Goal: Task Accomplishment & Management: Use online tool/utility

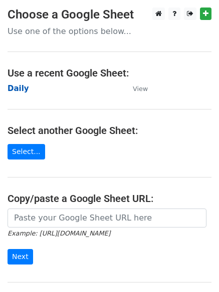
click at [22, 88] on strong "Daily" at bounding box center [19, 88] width 22 height 9
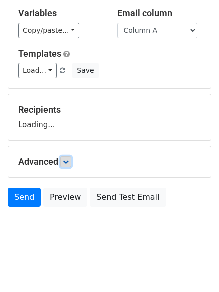
click at [67, 160] on icon at bounding box center [66, 162] width 6 height 6
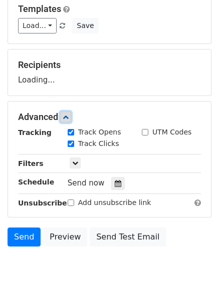
scroll to position [148, 0]
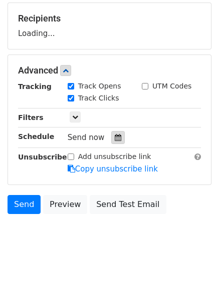
click at [116, 135] on icon at bounding box center [118, 137] width 7 height 7
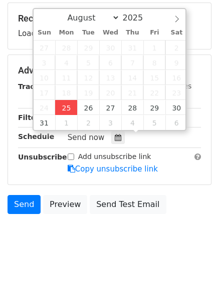
type input "2025-08-25 12:00"
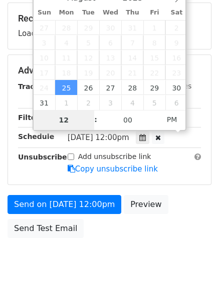
type input "4"
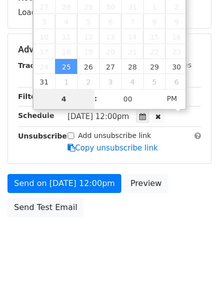
scroll to position [179, 0]
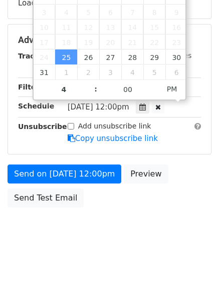
type input "2025-08-25 16:00"
drag, startPoint x: 103, startPoint y: 228, endPoint x: 108, endPoint y: 236, distance: 8.8
click at [107, 230] on body "New Campaign Daily emails left: 50 Google Sheet: Daily Variables Copy/paste... …" at bounding box center [109, 41] width 219 height 424
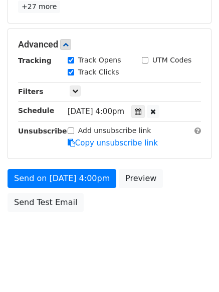
scroll to position [219, 0]
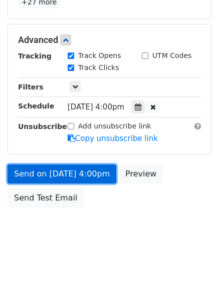
click at [74, 170] on link "Send on Aug 25 at 4:00pm" at bounding box center [62, 174] width 109 height 19
click at [62, 168] on link "Send on Aug 25 at 4:00pm" at bounding box center [62, 174] width 109 height 19
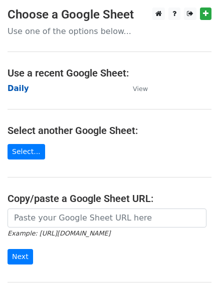
click at [17, 91] on strong "Daily" at bounding box center [19, 88] width 22 height 9
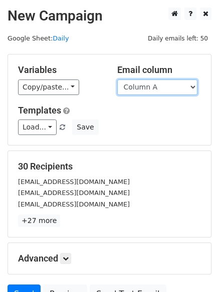
drag, startPoint x: 159, startPoint y: 86, endPoint x: 155, endPoint y: 91, distance: 6.8
click at [159, 86] on select "Column A Column B Column C" at bounding box center [157, 88] width 80 height 16
select select "Column B"
click at [117, 80] on select "Column A Column B Column C" at bounding box center [157, 88] width 80 height 16
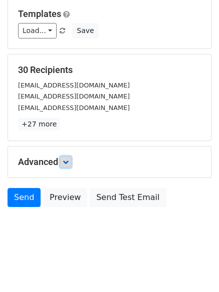
click at [67, 158] on link at bounding box center [65, 162] width 11 height 11
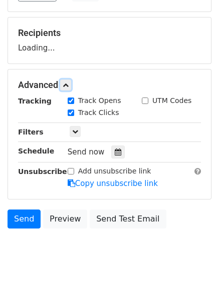
scroll to position [137, 0]
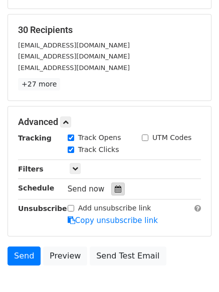
click at [115, 188] on icon at bounding box center [118, 189] width 7 height 7
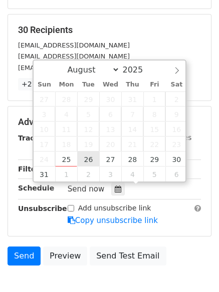
type input "2025-08-26 12:00"
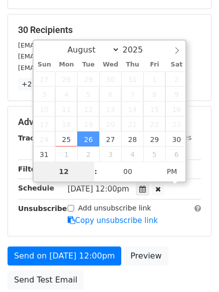
type input "5"
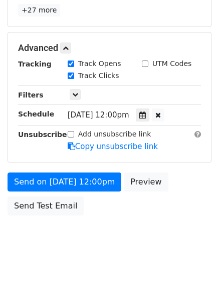
scroll to position [415, 0]
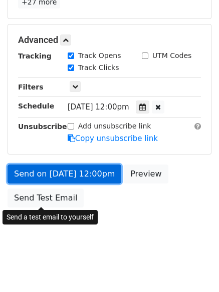
type input "2025-08-26 17:00"
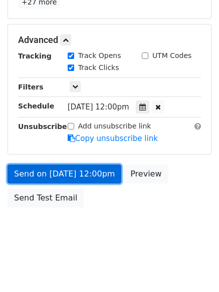
click at [65, 175] on link "Send on Aug 26 at 12:00pm" at bounding box center [65, 174] width 114 height 19
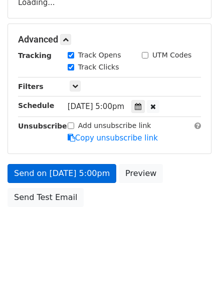
scroll to position [179, 0]
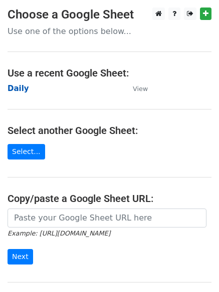
click at [19, 90] on strong "Daily" at bounding box center [19, 88] width 22 height 9
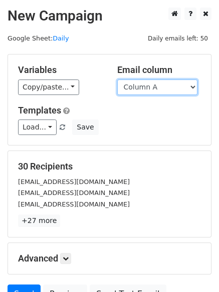
click at [157, 91] on select "Column A Column B Column C" at bounding box center [157, 88] width 80 height 16
select select "Column C"
click at [117, 80] on select "Column A Column B Column C" at bounding box center [157, 88] width 80 height 16
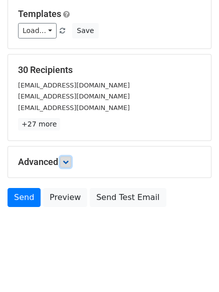
click at [62, 160] on link at bounding box center [65, 162] width 11 height 11
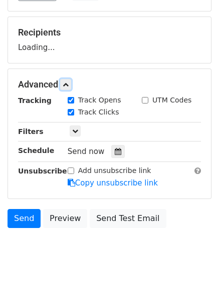
scroll to position [146, 0]
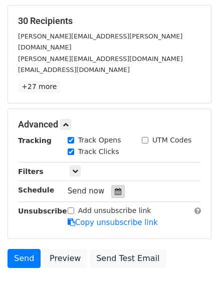
click at [117, 185] on div at bounding box center [118, 191] width 14 height 13
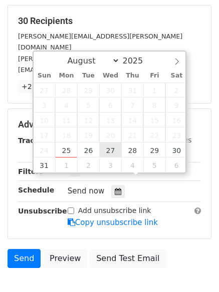
type input "2025-08-27 12:00"
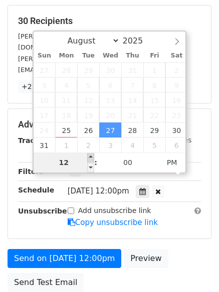
type input "6"
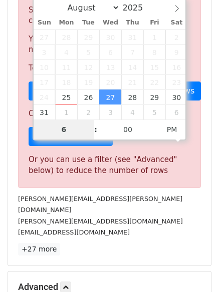
scroll to position [415, 0]
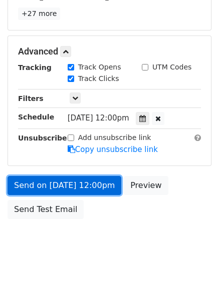
type input "2025-08-27 18:00"
click at [61, 176] on link "Send on Aug 27 at 12:00pm" at bounding box center [65, 185] width 114 height 19
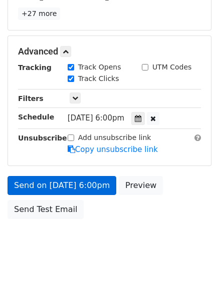
scroll to position [179, 0]
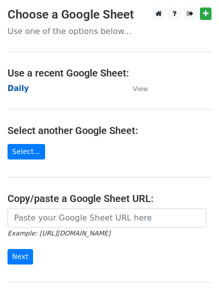
click at [18, 87] on strong "Daily" at bounding box center [19, 88] width 22 height 9
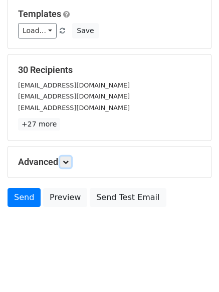
drag, startPoint x: 66, startPoint y: 163, endPoint x: 75, endPoint y: 162, distance: 8.5
click at [67, 162] on icon at bounding box center [66, 162] width 6 height 6
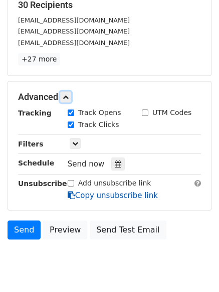
scroll to position [184, 0]
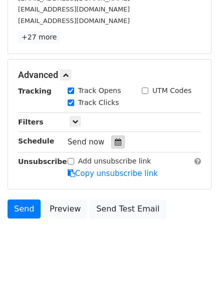
click at [115, 141] on icon at bounding box center [118, 142] width 7 height 7
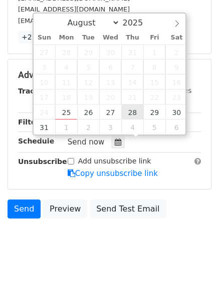
type input "[DATE] 12:00"
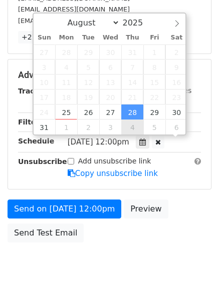
scroll to position [1, 0]
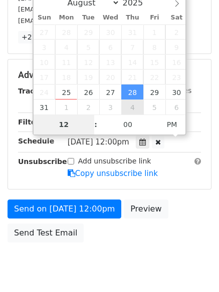
type input "7"
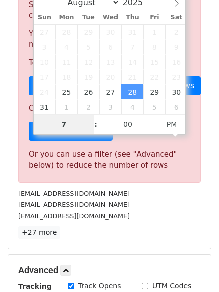
scroll to position [415, 0]
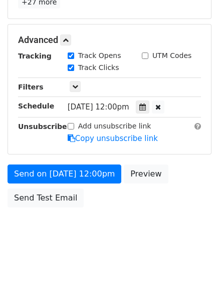
type input "2025-08-28 19:00"
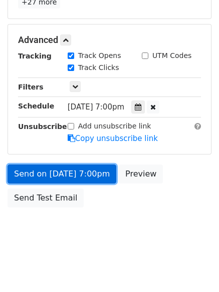
click at [66, 170] on link "Send on Aug 28 at 7:00pm" at bounding box center [62, 174] width 109 height 19
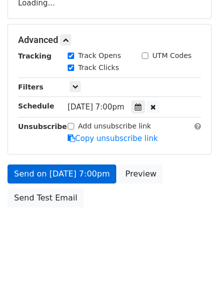
scroll to position [219, 0]
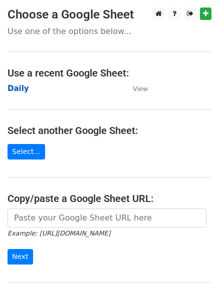
click at [17, 91] on strong "Daily" at bounding box center [19, 88] width 22 height 9
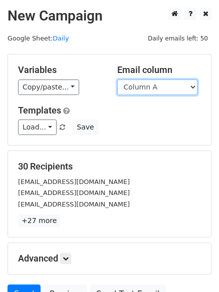
drag, startPoint x: 166, startPoint y: 89, endPoint x: 166, endPoint y: 94, distance: 5.5
click at [166, 89] on select "Column A Column B Column C" at bounding box center [157, 88] width 80 height 16
select select "Column B"
click at [117, 80] on select "Column A Column B Column C" at bounding box center [157, 88] width 80 height 16
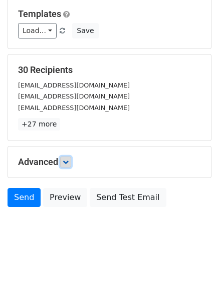
click at [66, 158] on link at bounding box center [65, 162] width 11 height 11
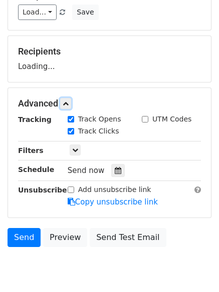
scroll to position [149, 0]
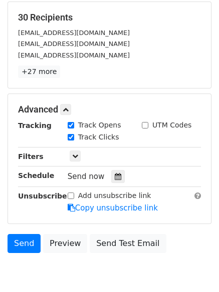
click at [112, 181] on div at bounding box center [118, 176] width 14 height 13
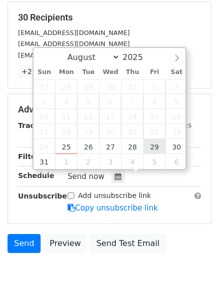
type input "2025-08-29 12:00"
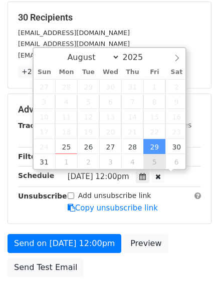
scroll to position [1, 0]
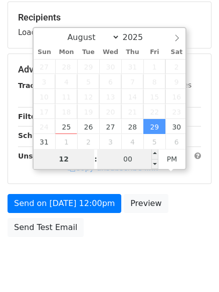
type input "8"
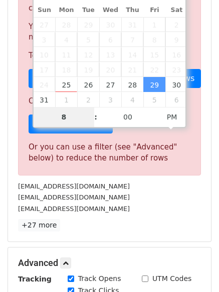
scroll to position [415, 0]
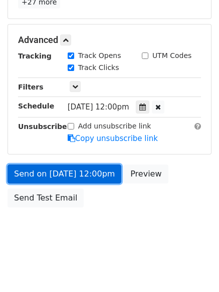
type input "2025-08-29 20:00"
click at [65, 169] on link "Send on Aug 29 at 12:00pm" at bounding box center [65, 174] width 114 height 19
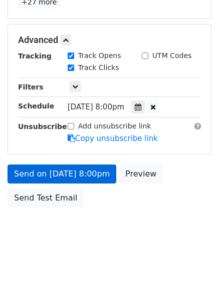
scroll to position [179, 0]
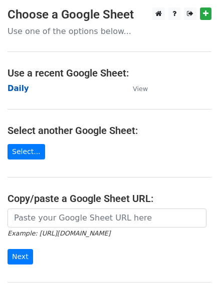
click at [17, 90] on strong "Daily" at bounding box center [19, 88] width 22 height 9
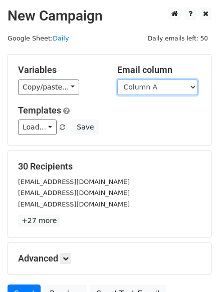
click at [153, 89] on select "Column A Column B Column C" at bounding box center [157, 88] width 80 height 16
select select "Column C"
click at [117, 80] on select "Column A Column B Column C" at bounding box center [157, 88] width 80 height 16
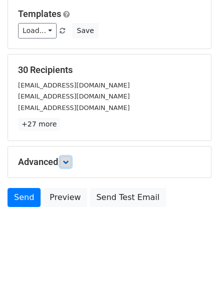
click at [69, 160] on icon at bounding box center [66, 162] width 6 height 6
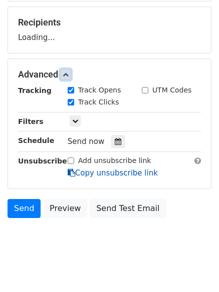
scroll to position [147, 0]
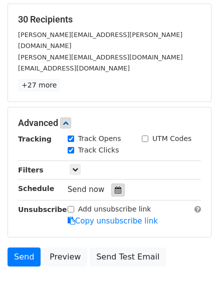
click at [111, 184] on div at bounding box center [118, 190] width 14 height 13
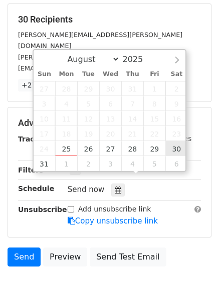
type input "[DATE] 12:00"
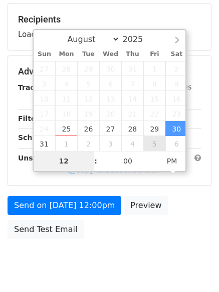
type input "9"
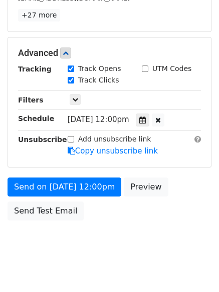
scroll to position [415, 0]
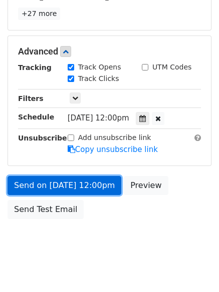
type input "[DATE] 21:00"
click at [72, 182] on link "Send on [DATE] 12:00pm" at bounding box center [65, 185] width 114 height 19
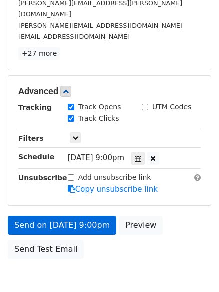
scroll to position [219, 0]
